Goal: Task Accomplishment & Management: Use online tool/utility

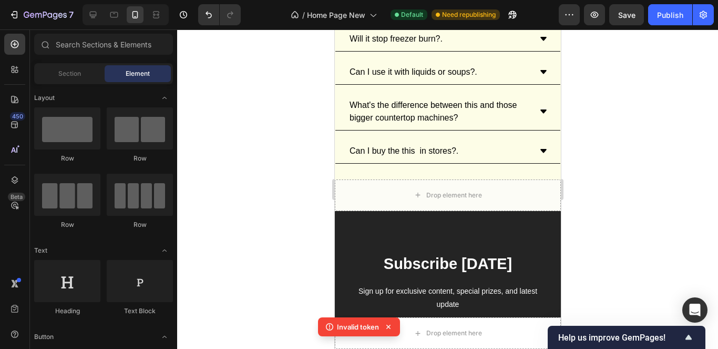
scroll to position [3574, 0]
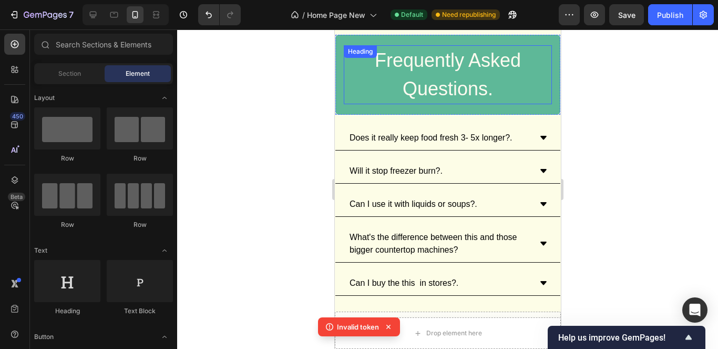
click at [491, 95] on h2 "Frequently Asked Questions." at bounding box center [447, 74] width 208 height 59
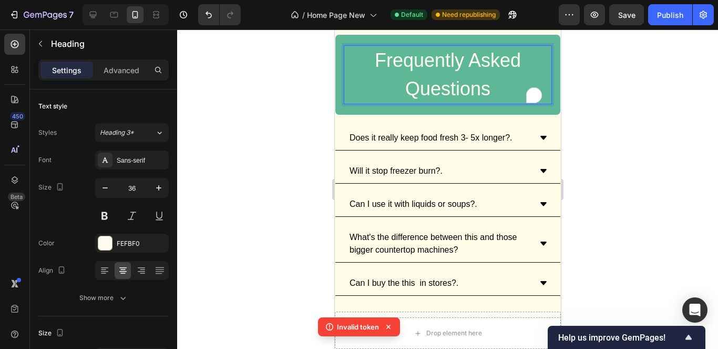
drag, startPoint x: 307, startPoint y: 191, endPoint x: 718, endPoint y: 190, distance: 411.3
click at [307, 191] on div at bounding box center [447, 188] width 541 height 319
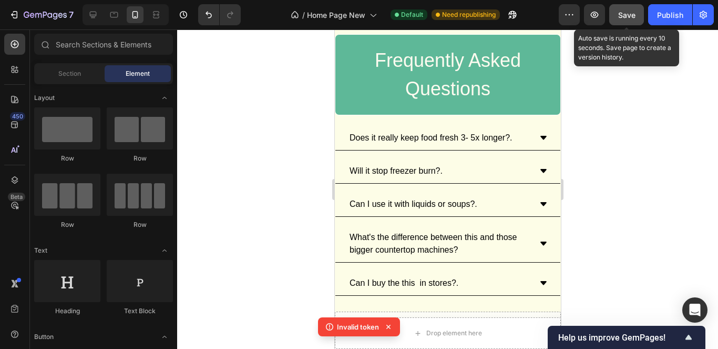
click at [630, 16] on span "Save" at bounding box center [627, 15] width 17 height 9
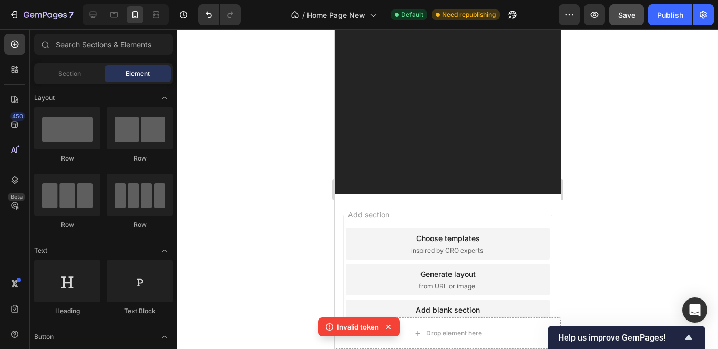
scroll to position [2907, 0]
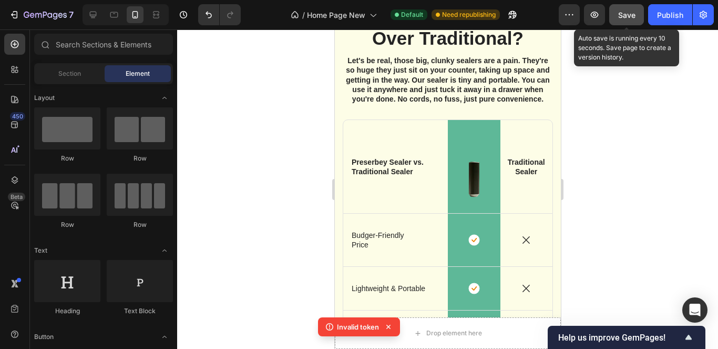
click at [640, 14] on button "Save" at bounding box center [627, 14] width 35 height 21
